Goal: Information Seeking & Learning: Learn about a topic

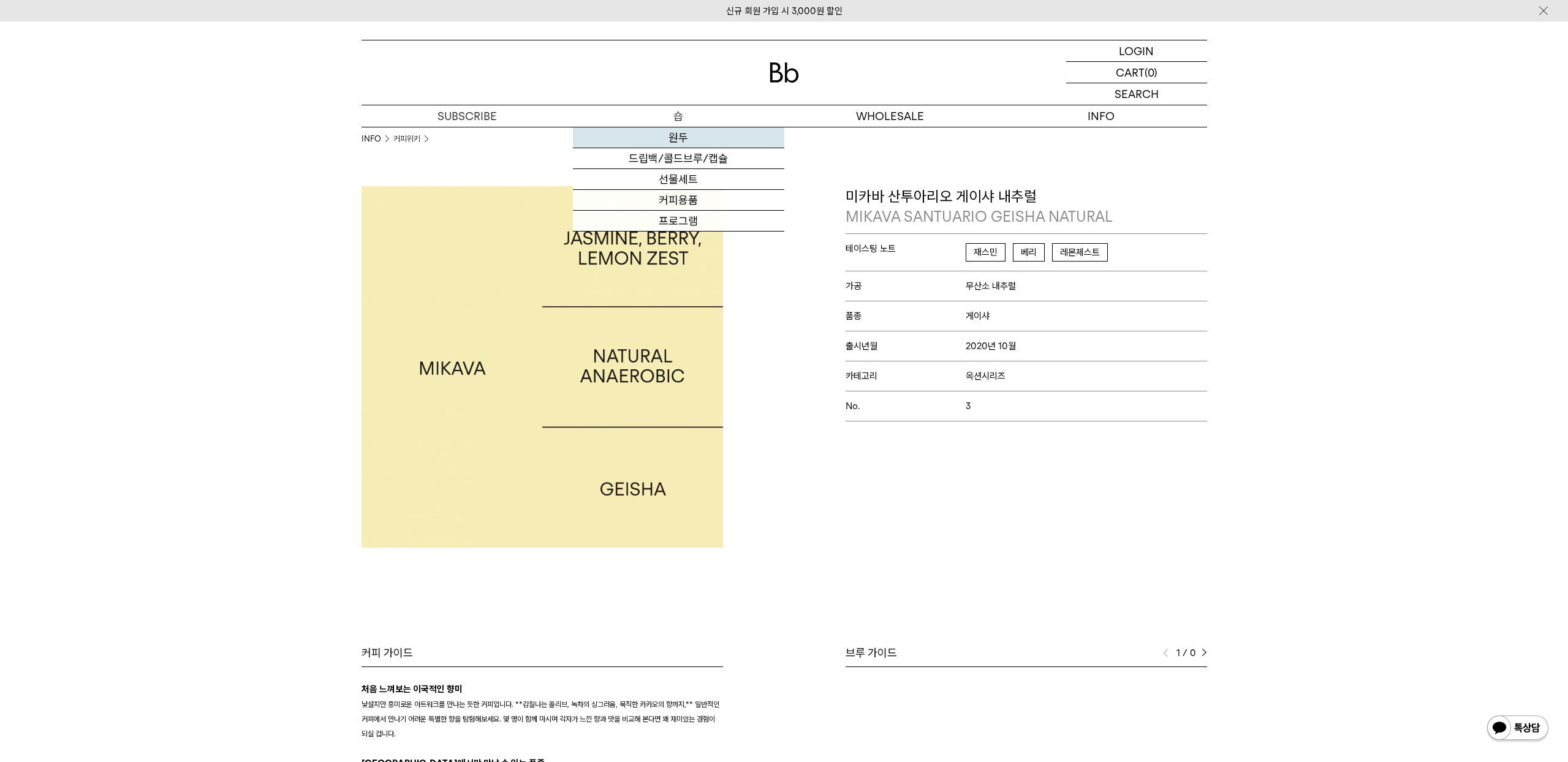
click at [684, 143] on link "원두" at bounding box center [678, 138] width 211 height 21
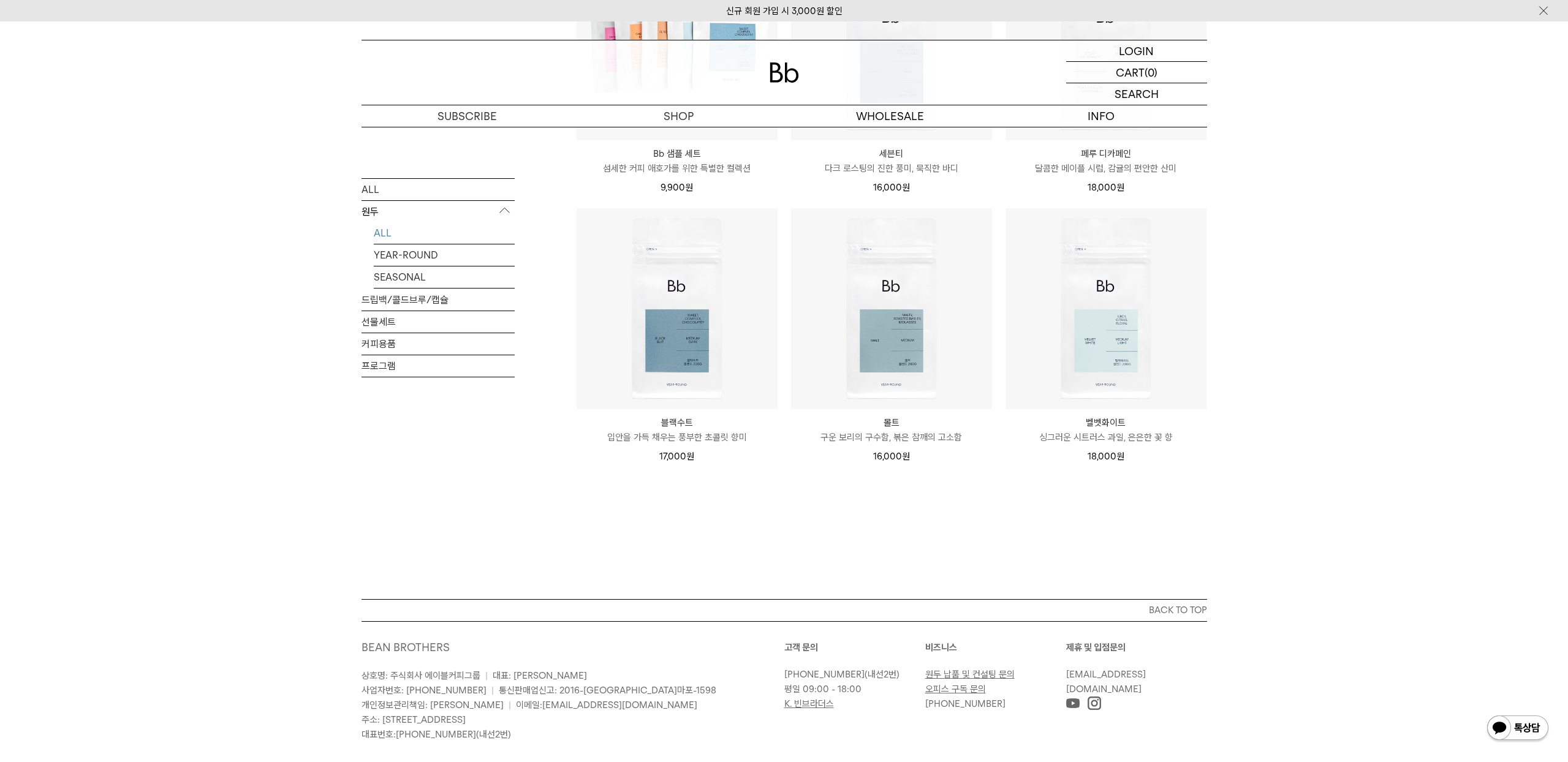
scroll to position [915, 0]
